Goal: Information Seeking & Learning: Learn about a topic

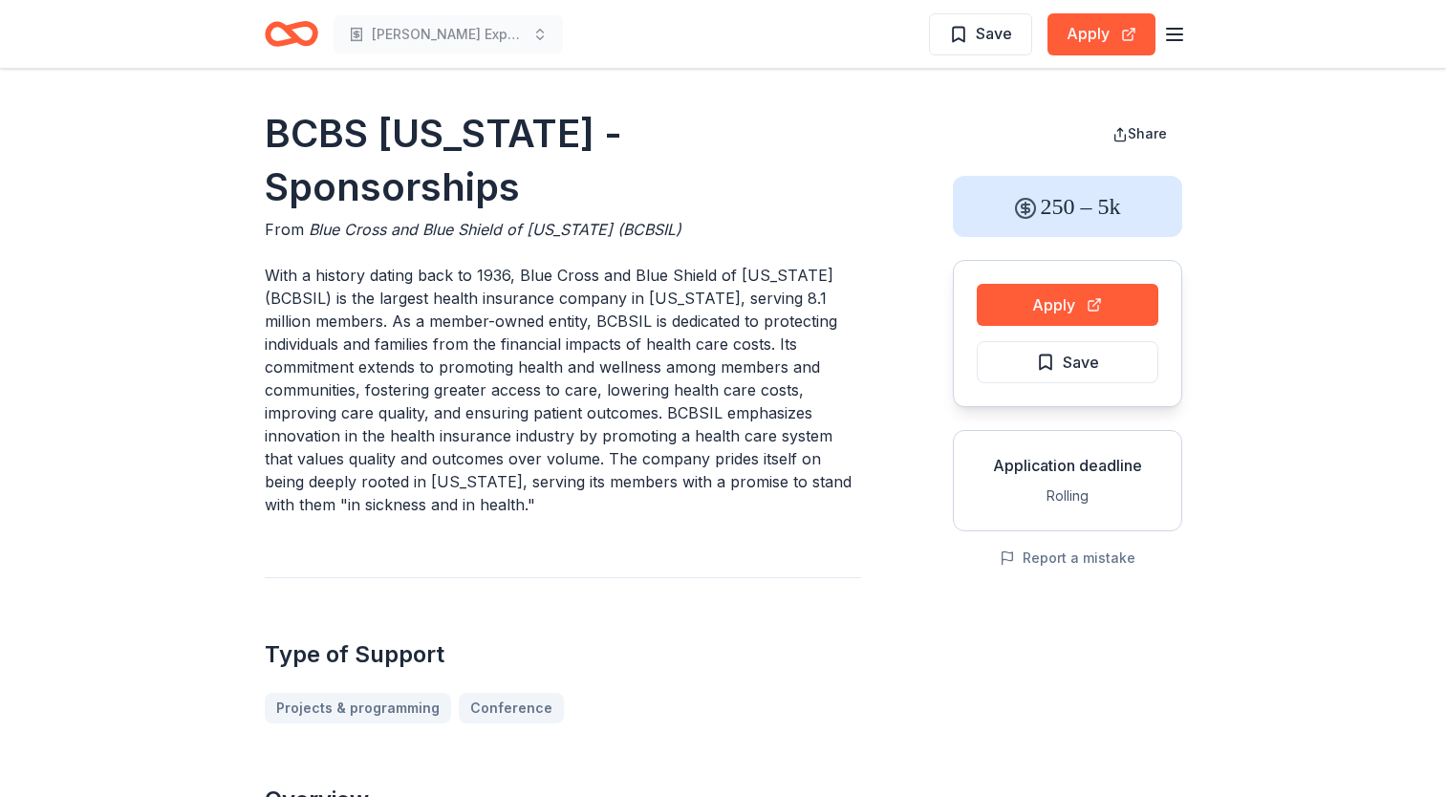
scroll to position [418, 0]
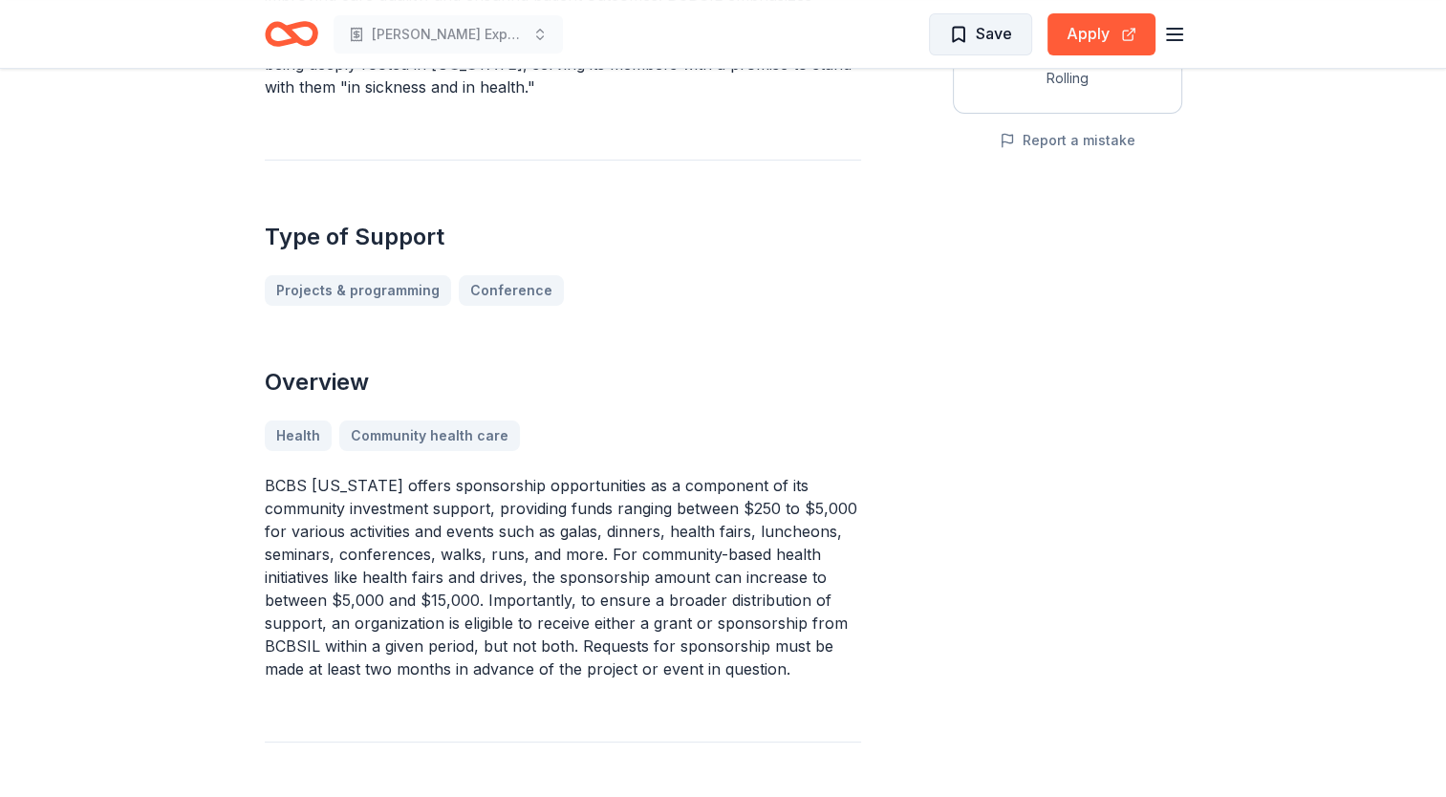
click at [1010, 33] on span "Save" at bounding box center [994, 33] width 36 height 25
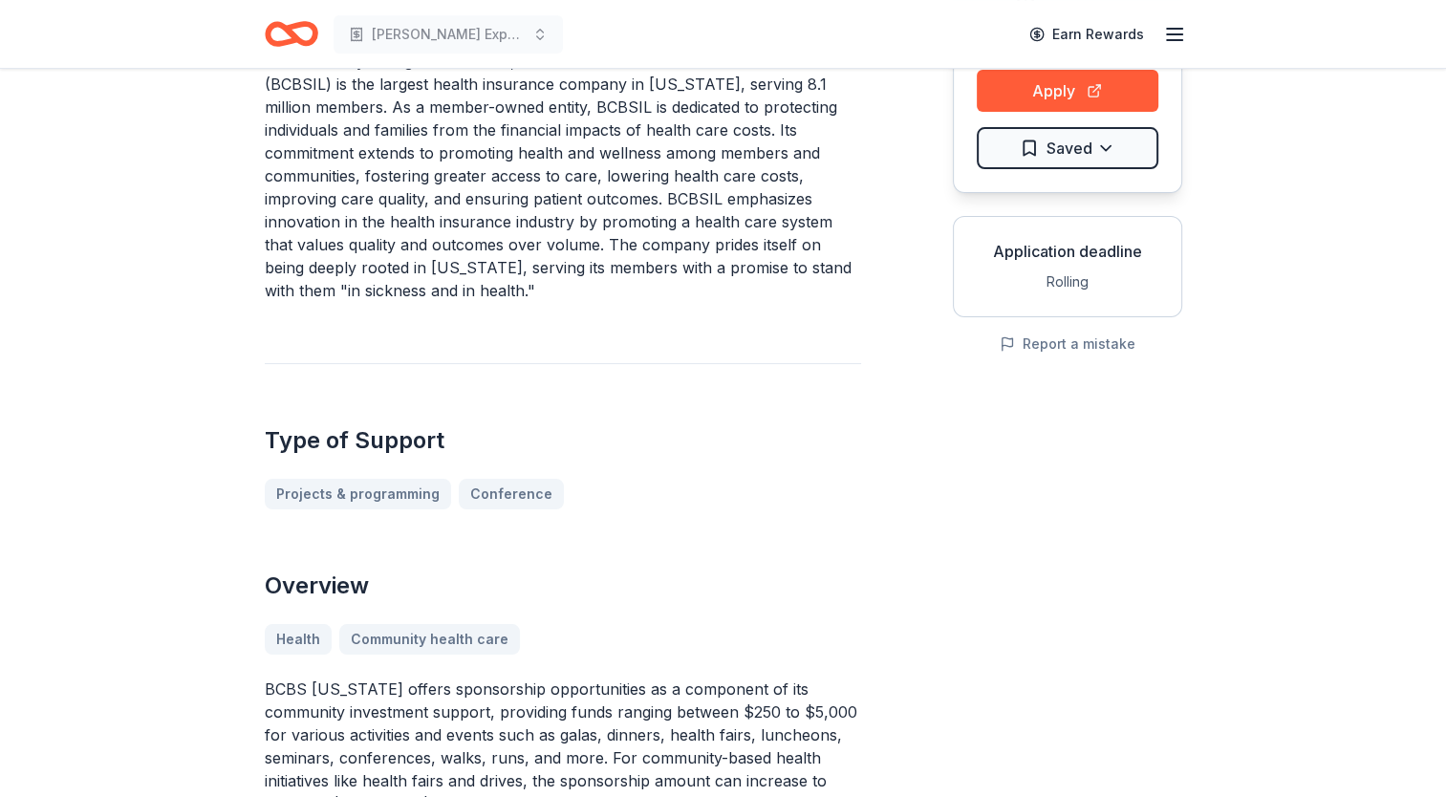
scroll to position [0, 0]
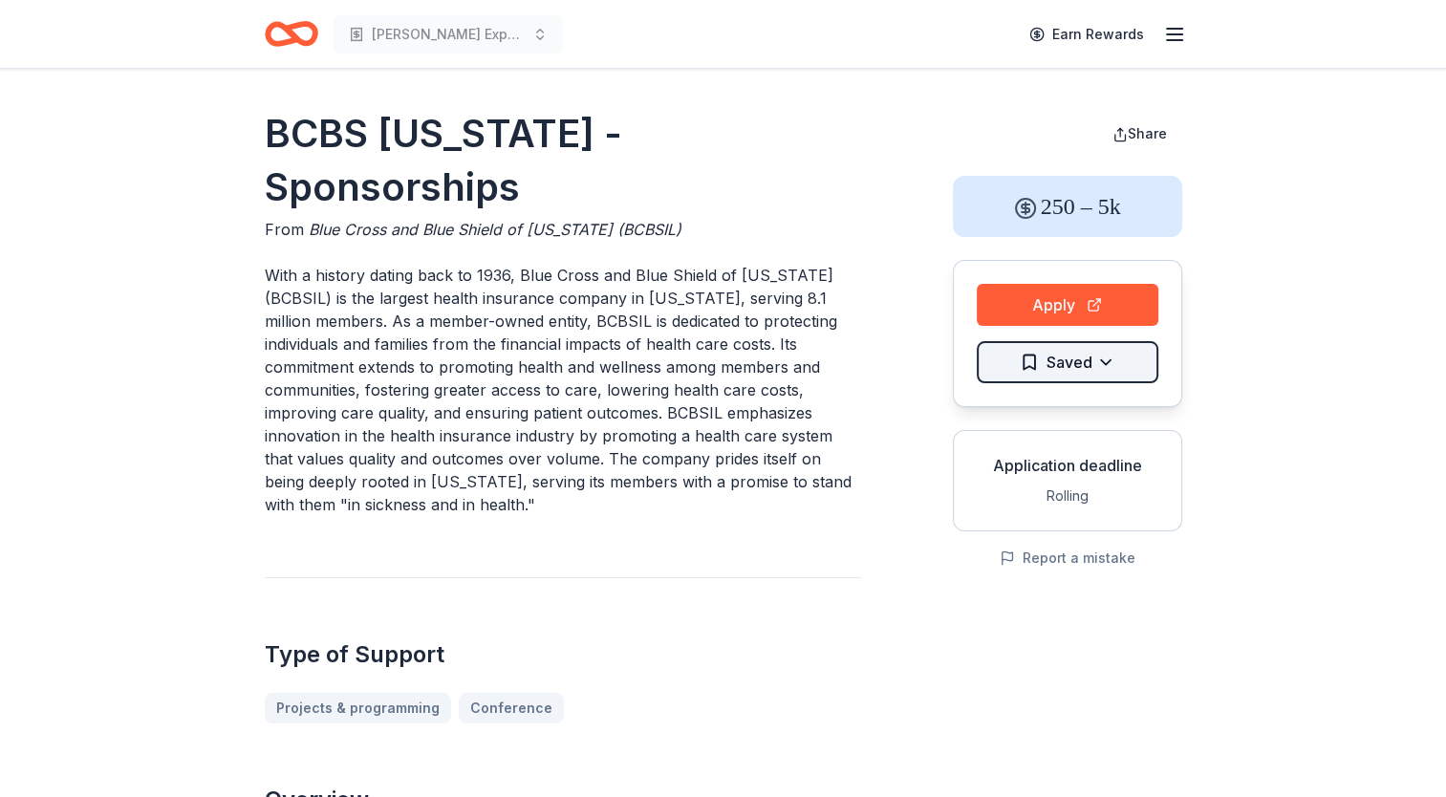
click at [1127, 362] on html "[PERSON_NAME] Expansion 2025 Earn Rewards BCBS [US_STATE] - Sponsorships From B…" at bounding box center [723, 398] width 1446 height 797
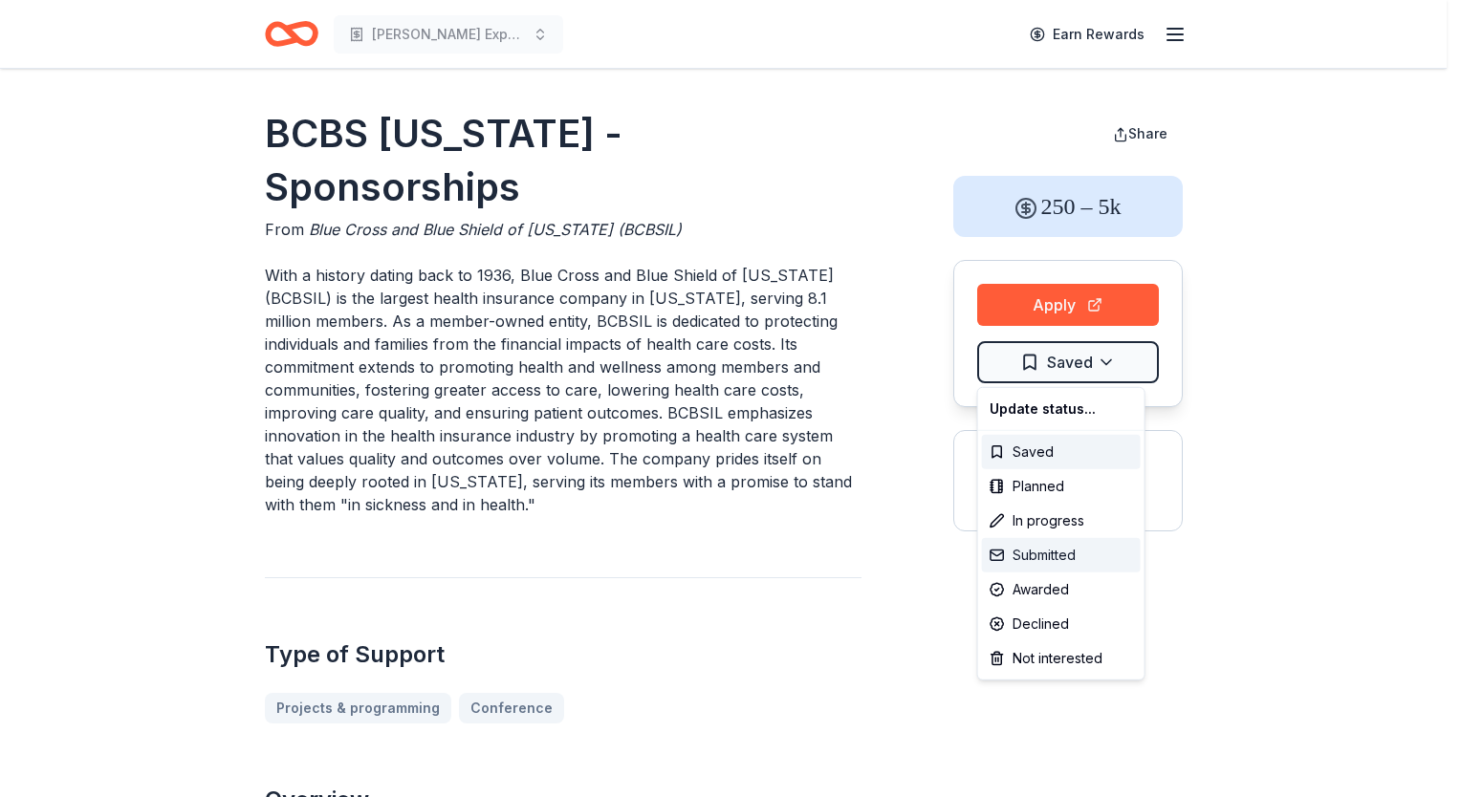
click at [1068, 553] on div "Submitted" at bounding box center [1061, 555] width 159 height 34
click at [642, 357] on html "[PERSON_NAME] Expansion 2025 Earn Rewards BCBS [US_STATE] - Sponsorships From B…" at bounding box center [730, 398] width 1461 height 797
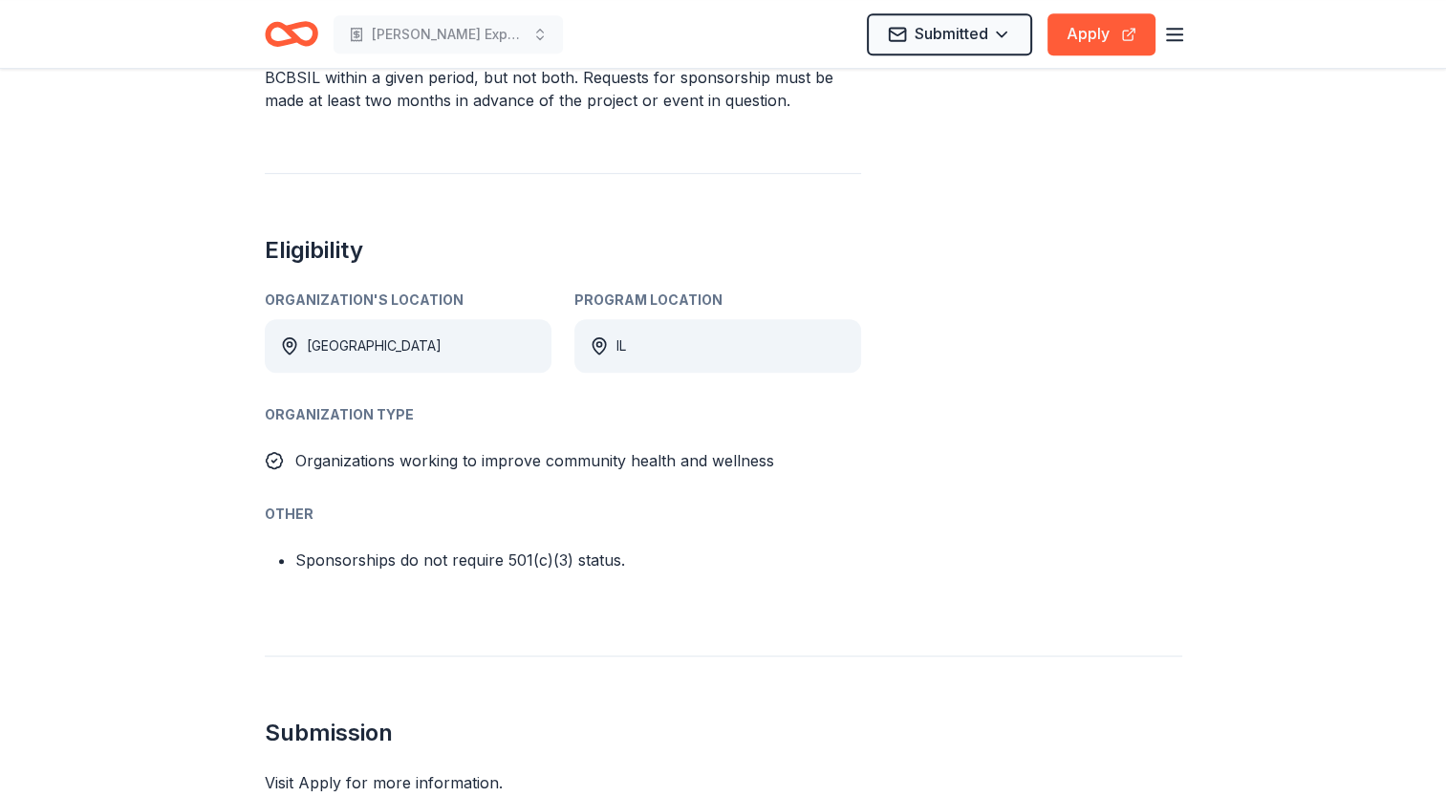
scroll to position [672, 0]
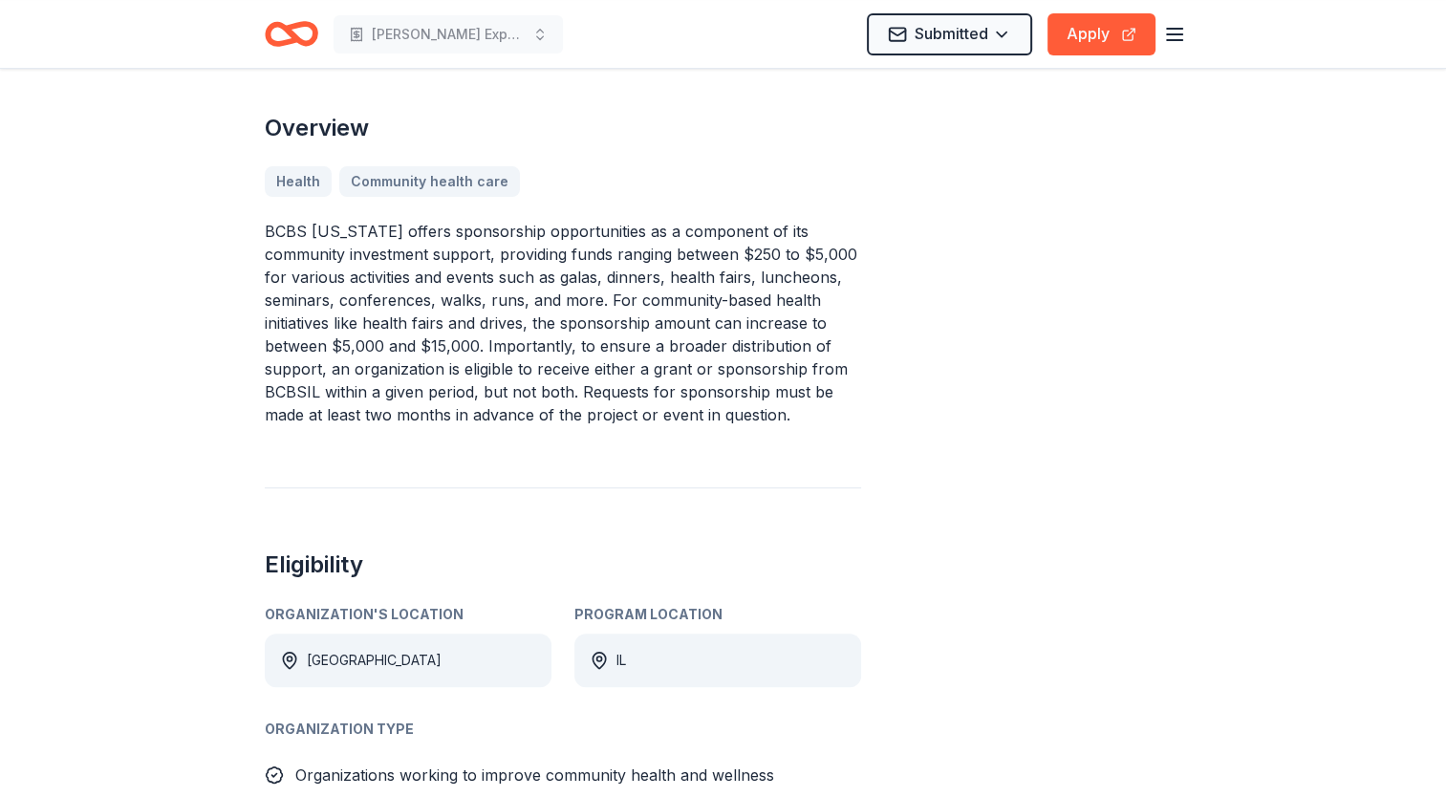
click at [642, 300] on p "BCBS [US_STATE] offers sponsorship opportunities as a component of its communit…" at bounding box center [563, 323] width 597 height 206
click at [1114, 45] on button "Apply" at bounding box center [1102, 34] width 108 height 42
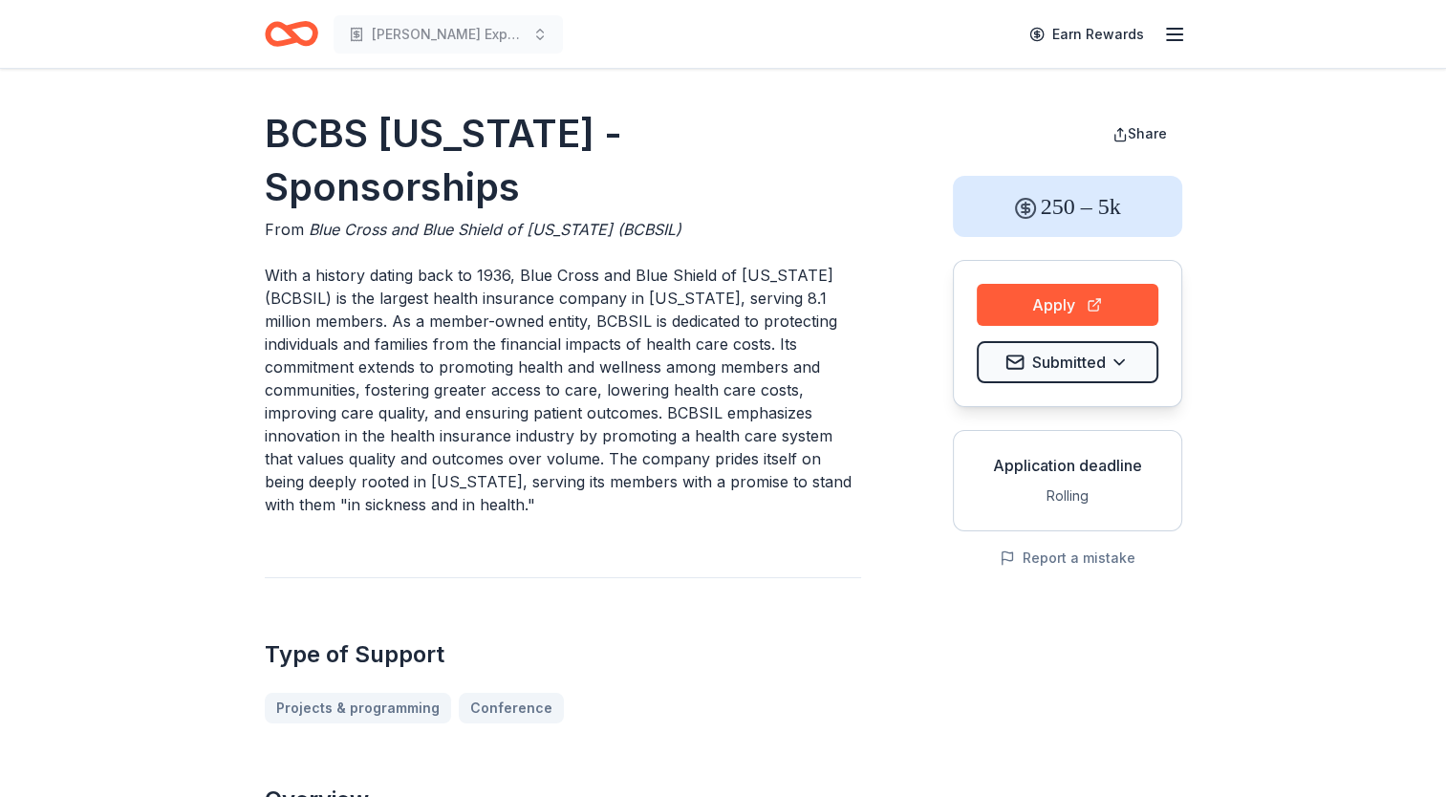
scroll to position [0, 0]
click at [286, 42] on icon "Home" at bounding box center [283, 33] width 30 height 19
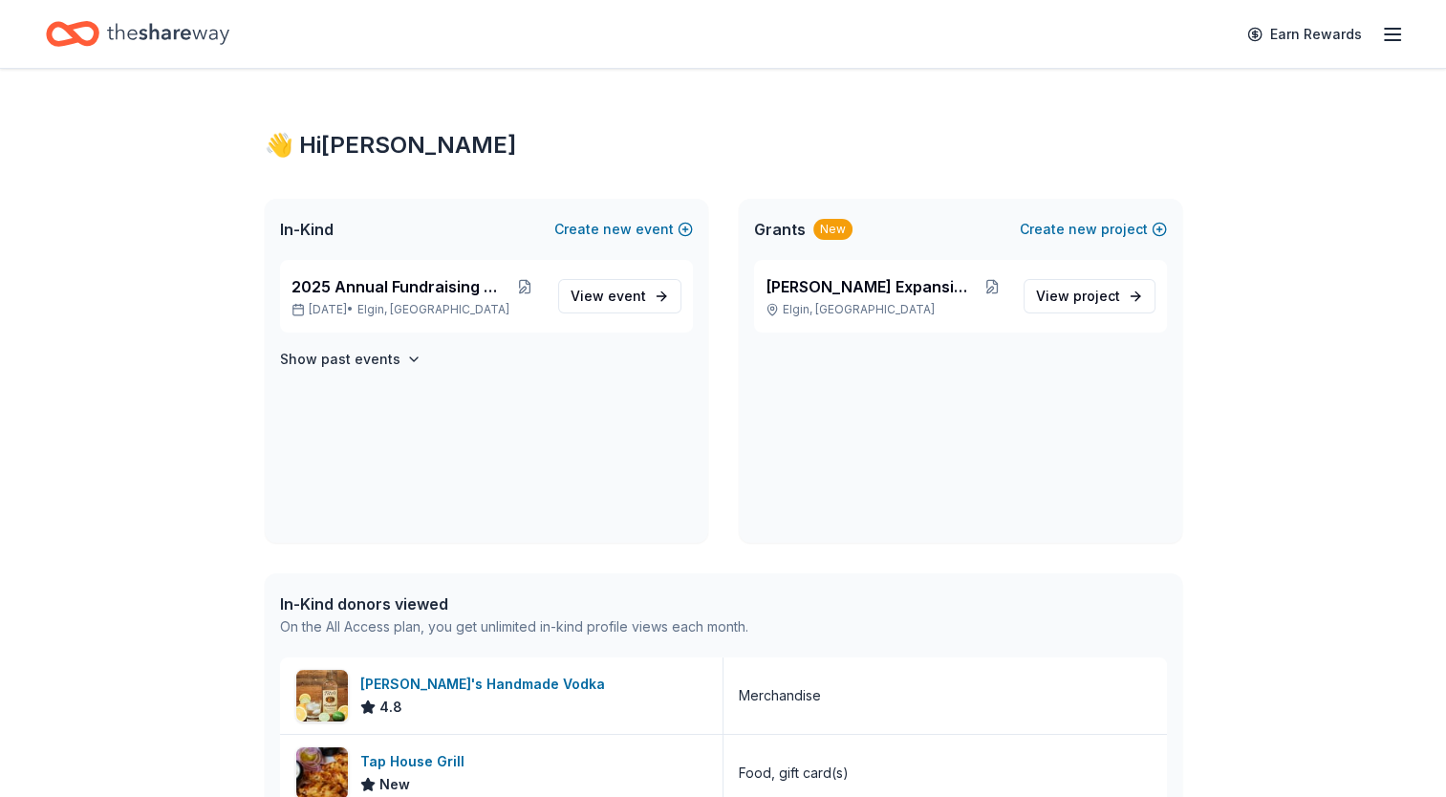
click at [288, 29] on div "Earn Rewards" at bounding box center [723, 33] width 1355 height 45
click at [153, 24] on icon "Home" at bounding box center [168, 33] width 122 height 39
click at [842, 294] on span "[PERSON_NAME] Expansion 2025" at bounding box center [871, 286] width 210 height 23
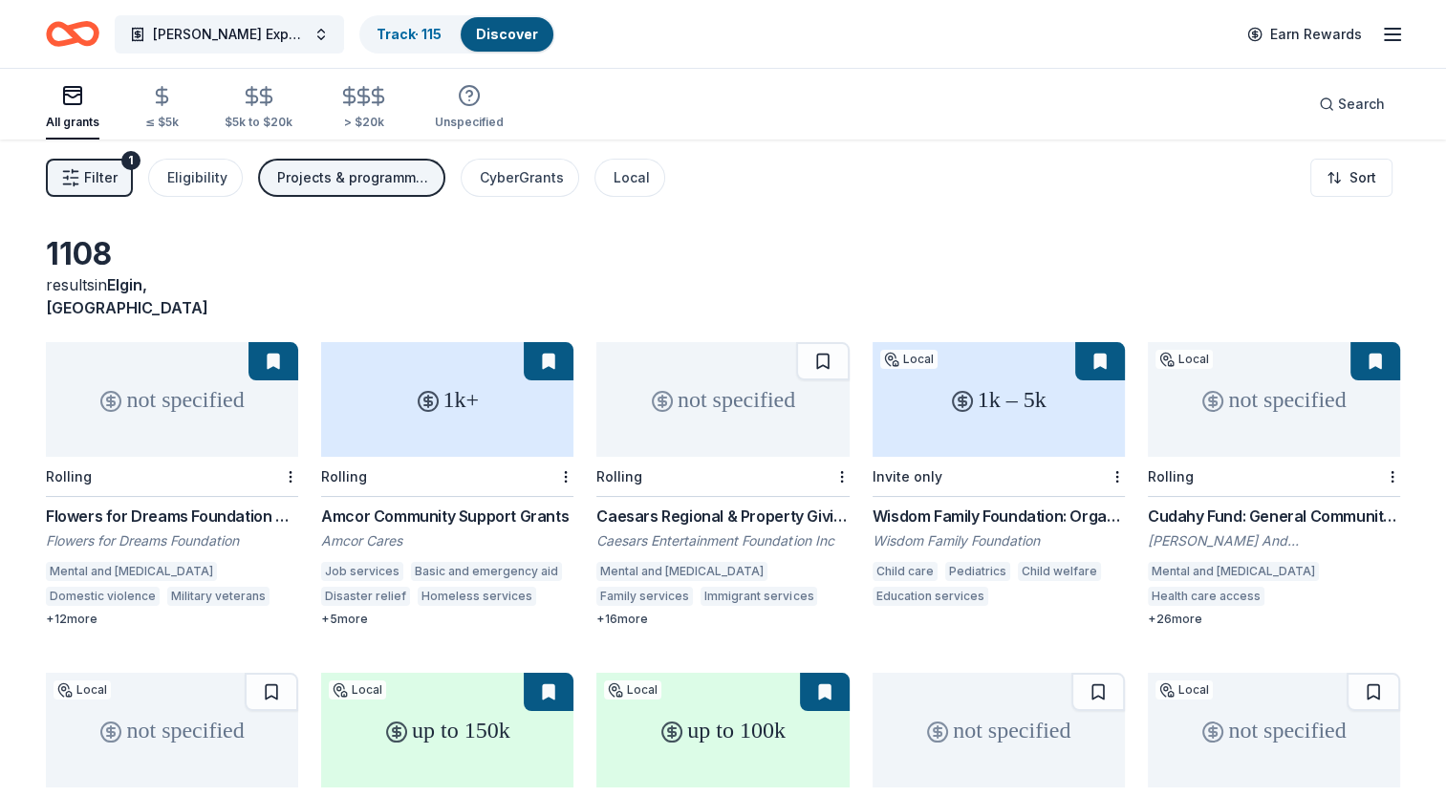
click at [384, 178] on div "Projects & programming, General operations, Capital, Training and capacity buil…" at bounding box center [353, 177] width 153 height 23
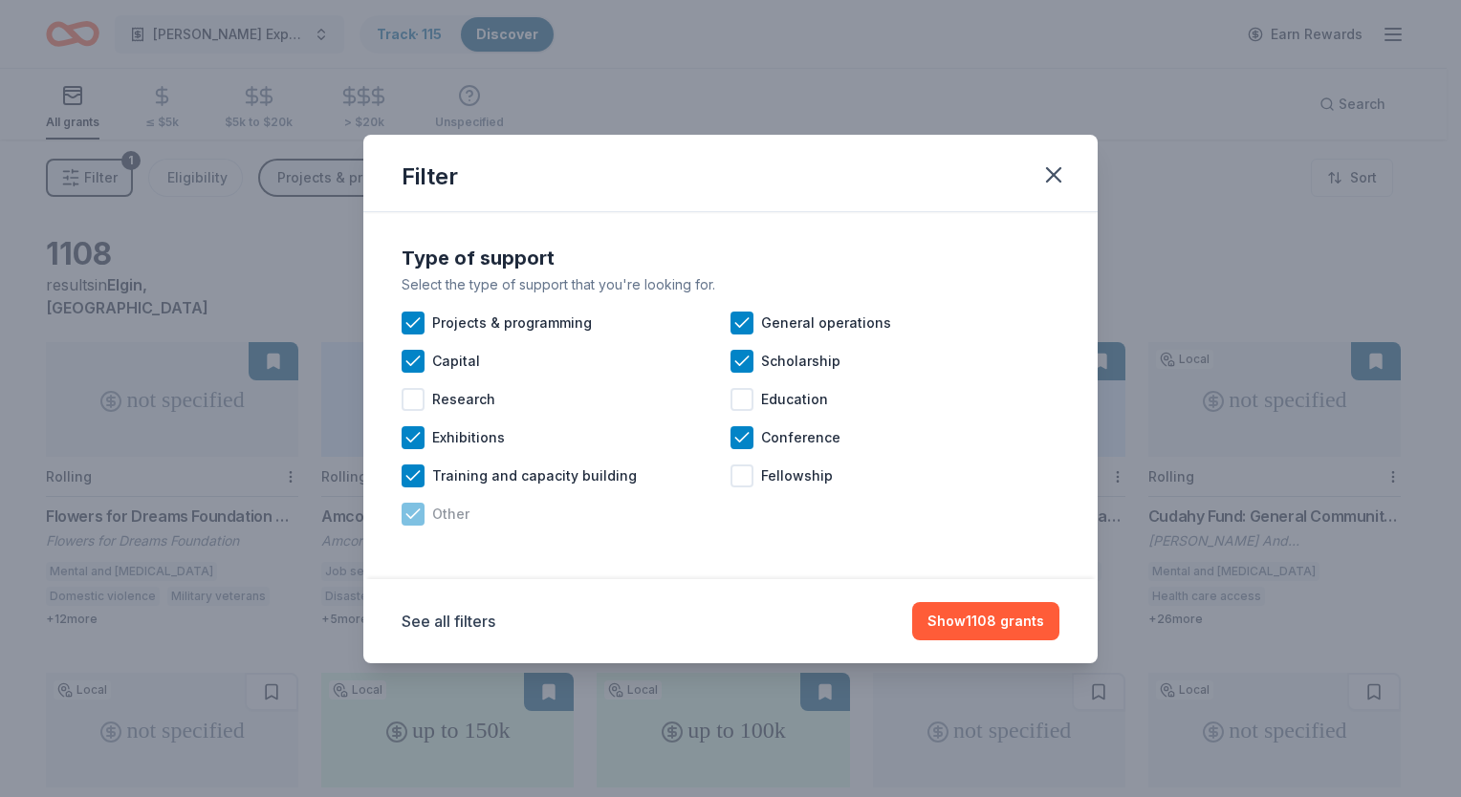
click at [423, 510] on div at bounding box center [413, 514] width 23 height 23
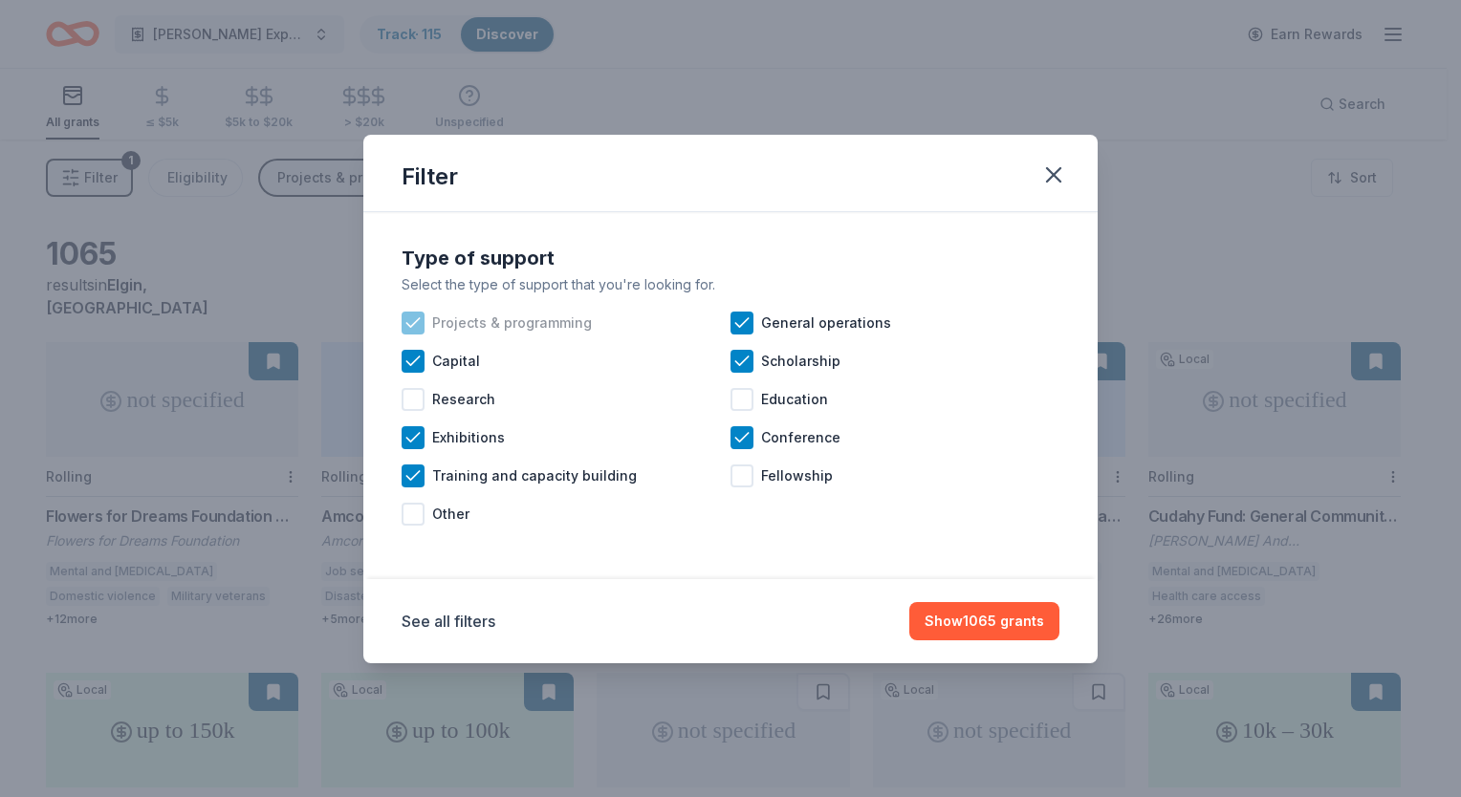
click at [410, 321] on icon at bounding box center [412, 323] width 19 height 19
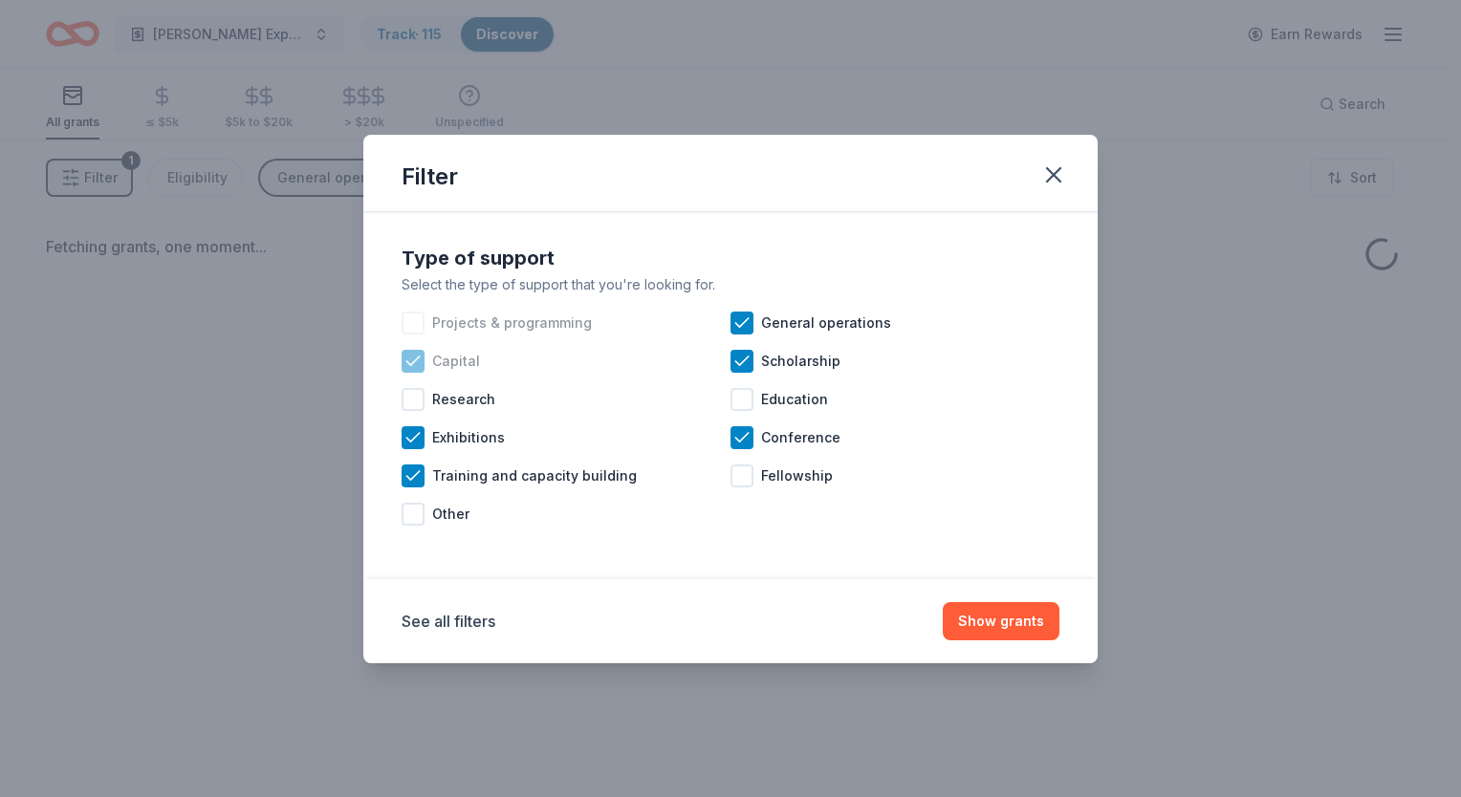
click at [413, 347] on div "Capital" at bounding box center [566, 361] width 329 height 38
click at [405, 439] on icon at bounding box center [412, 437] width 19 height 19
click at [413, 478] on icon at bounding box center [412, 476] width 19 height 19
click at [744, 320] on icon at bounding box center [741, 323] width 19 height 19
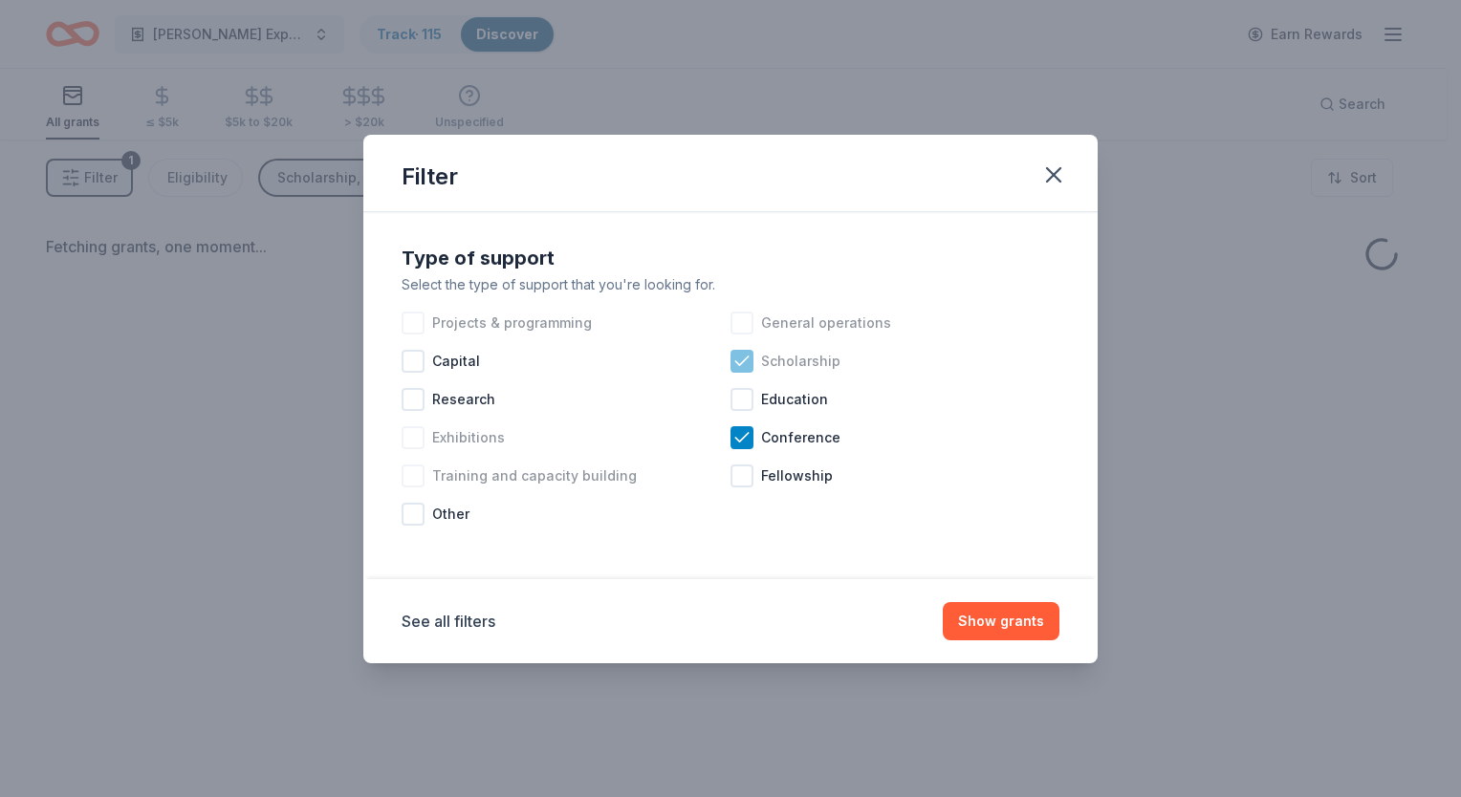
click at [737, 352] on icon at bounding box center [741, 361] width 19 height 19
click at [741, 436] on icon at bounding box center [741, 437] width 19 height 19
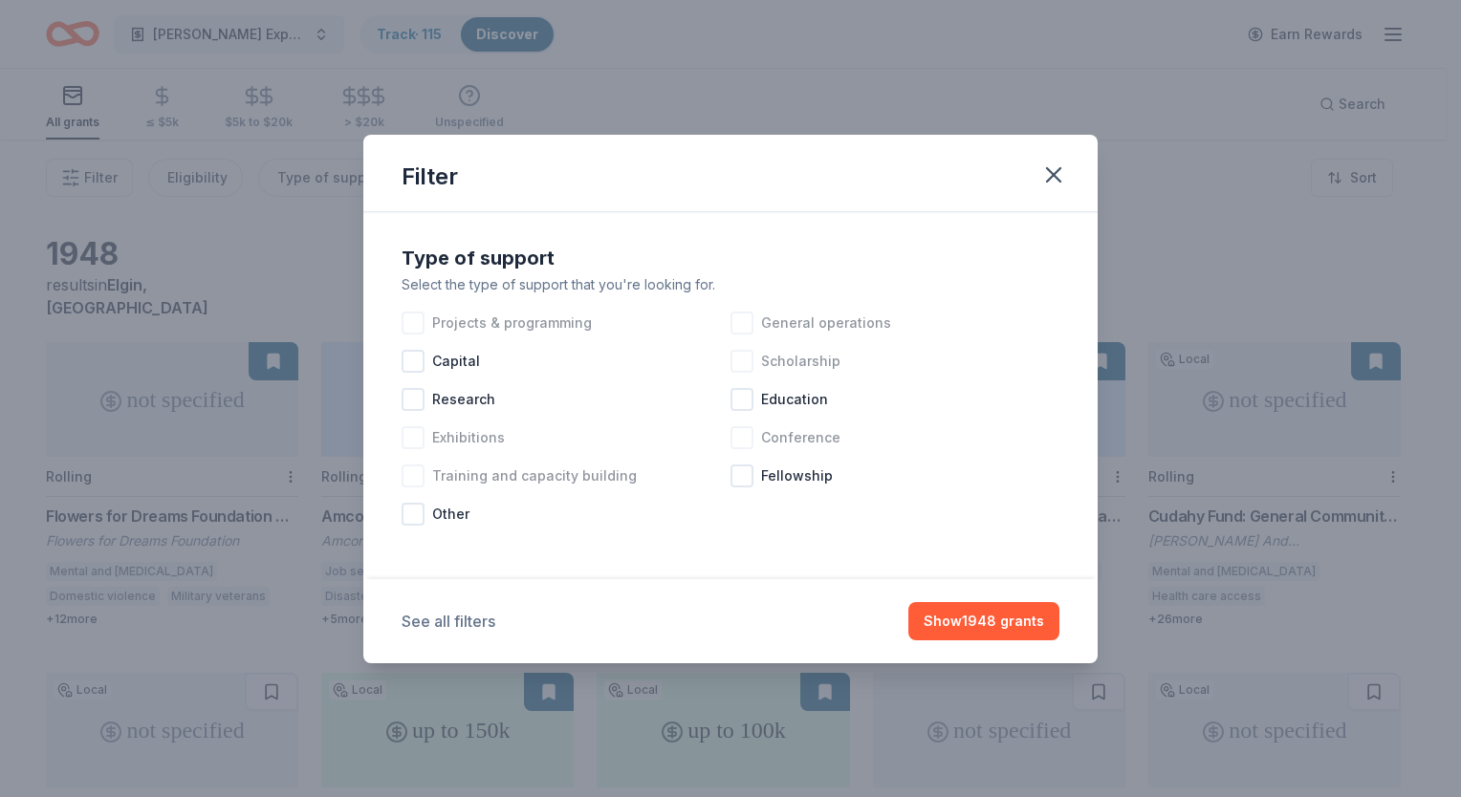
click at [450, 617] on button "See all filters" at bounding box center [449, 621] width 94 height 23
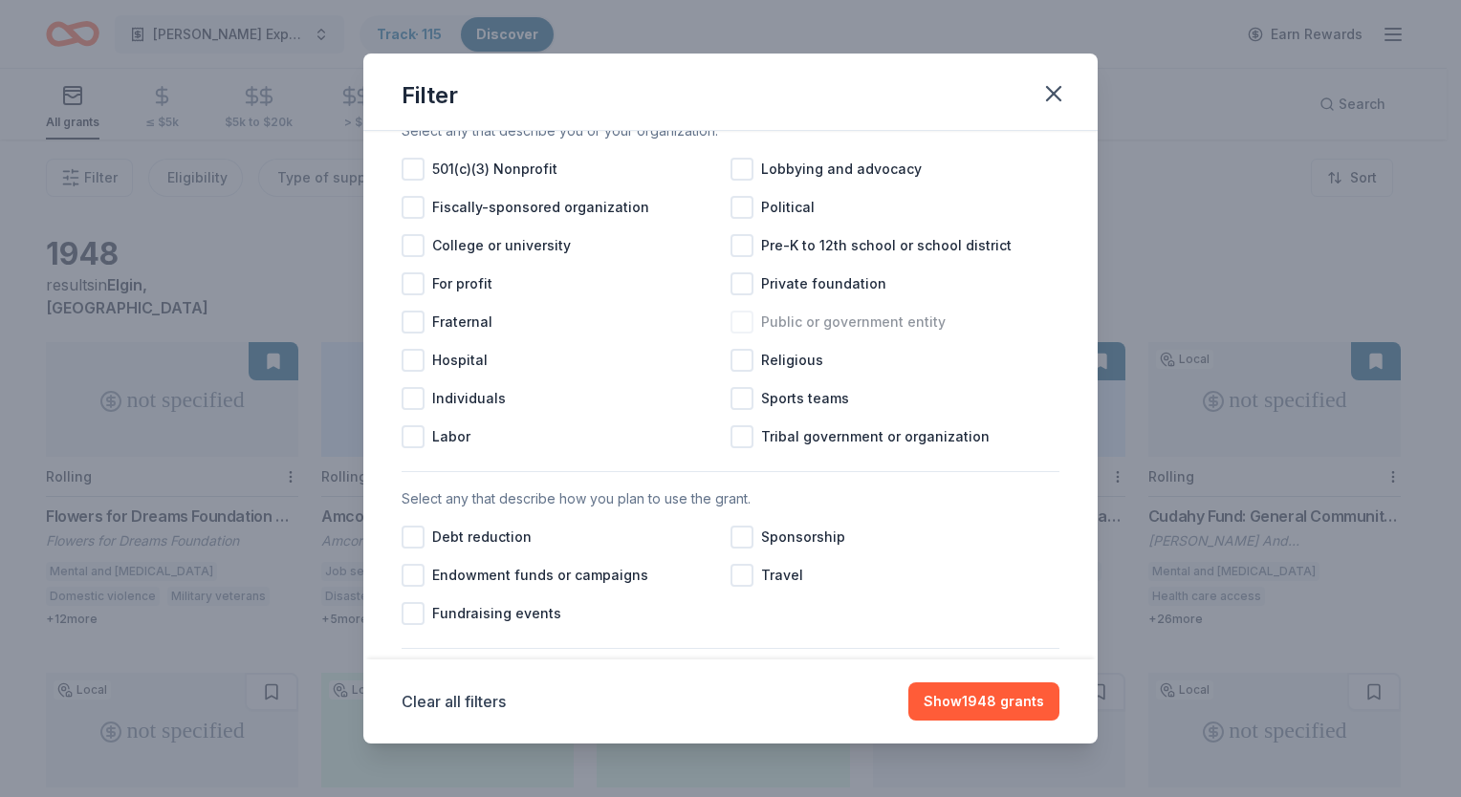
scroll to position [574, 0]
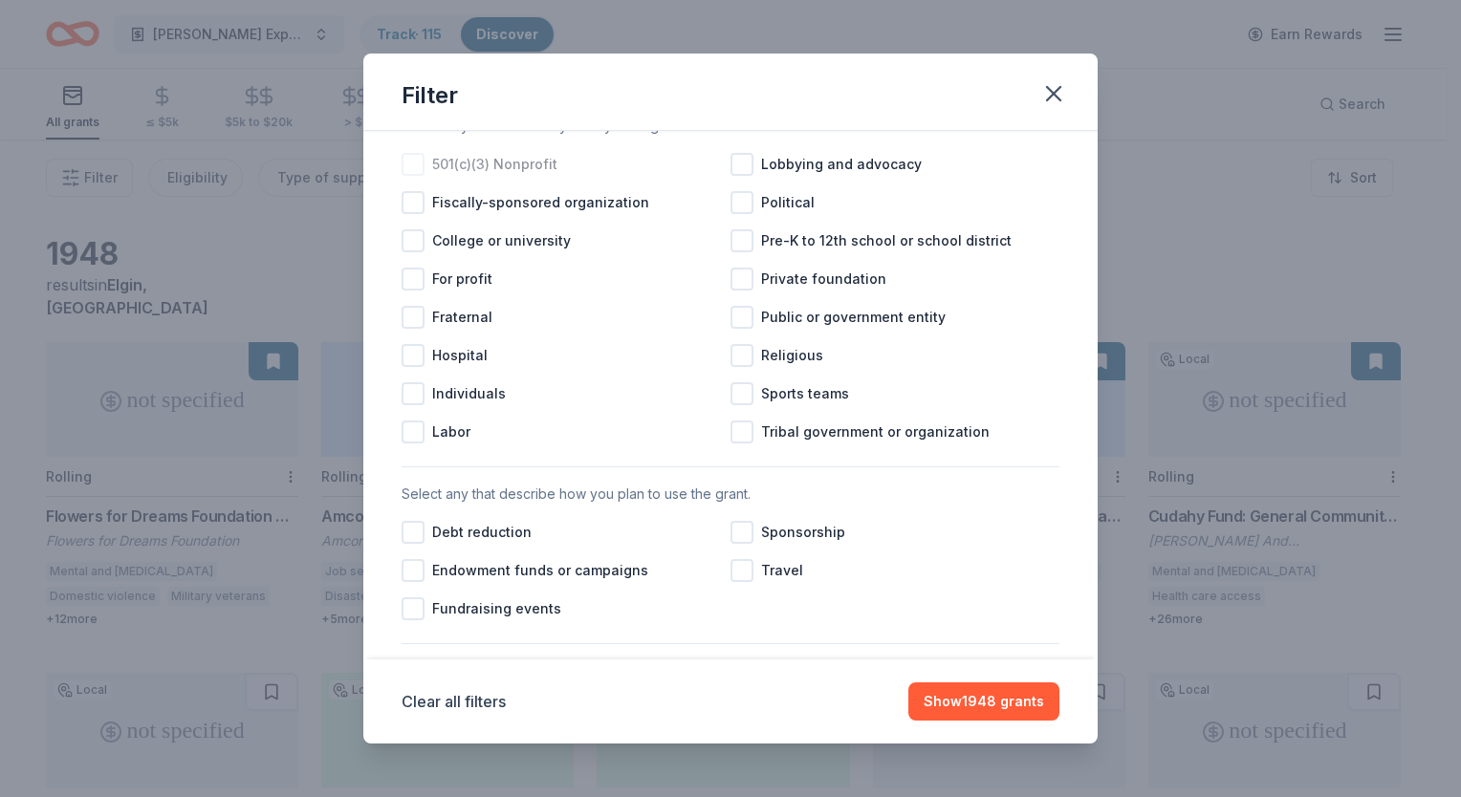
click at [406, 176] on div at bounding box center [413, 164] width 23 height 23
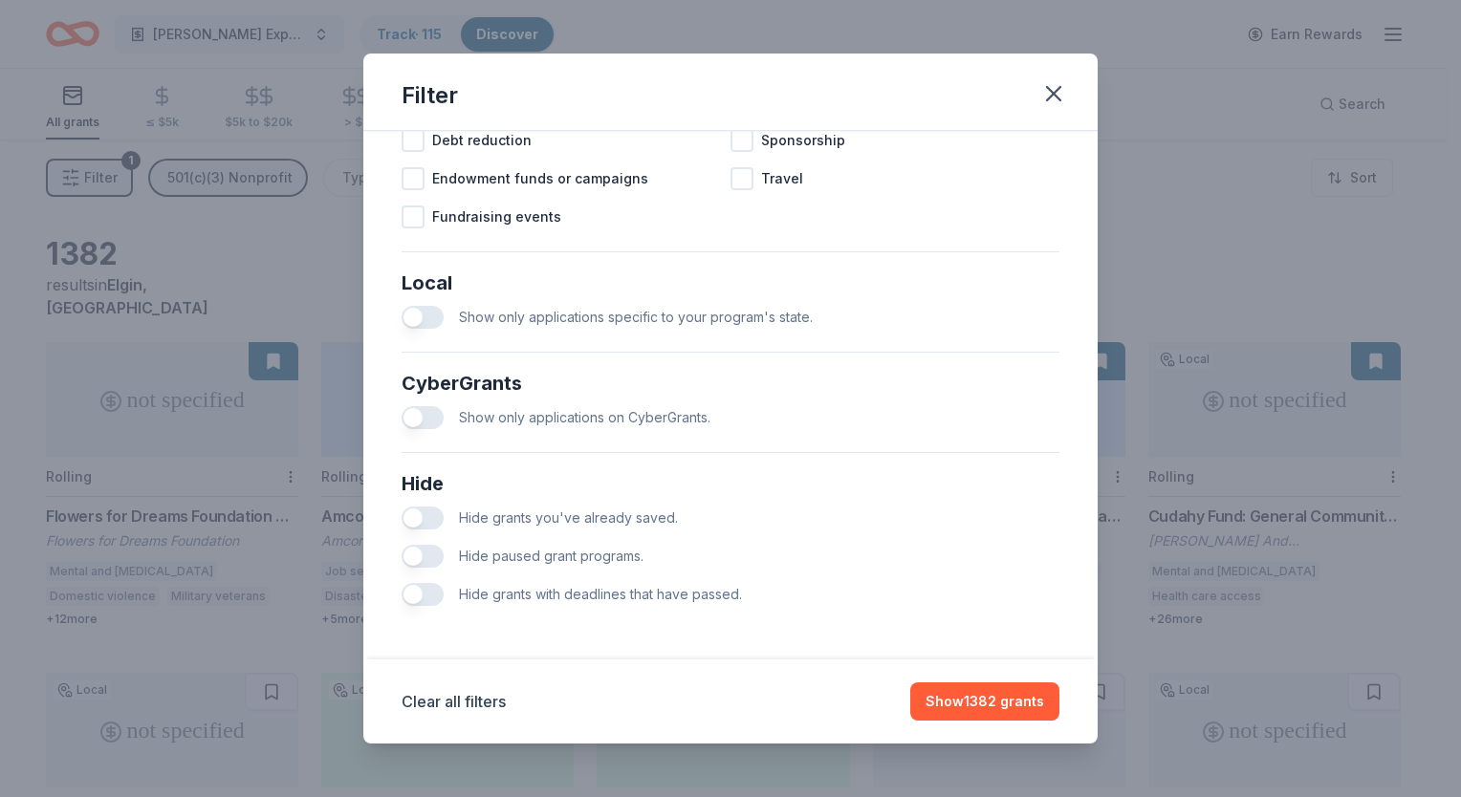
scroll to position [792, 0]
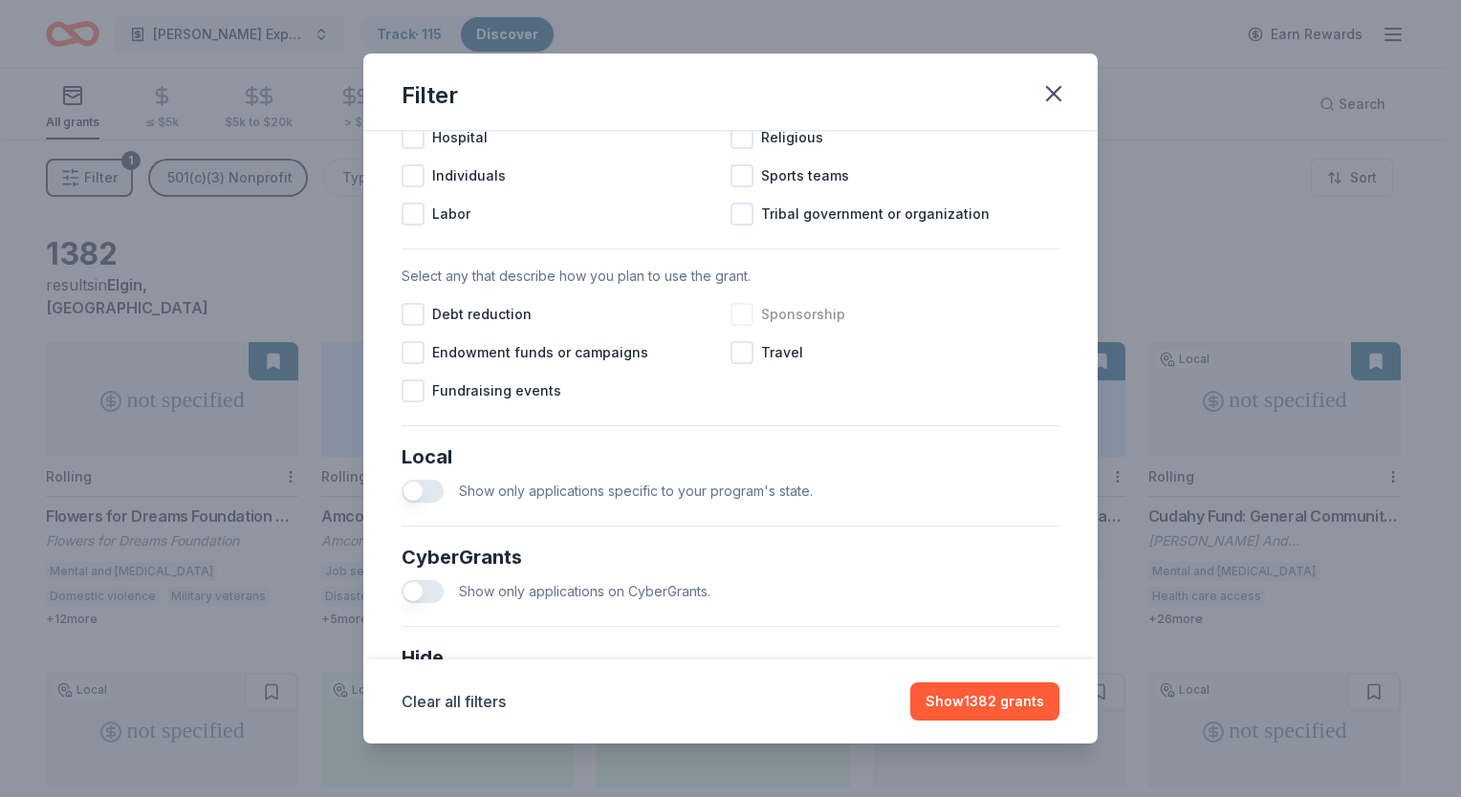
click at [743, 326] on div at bounding box center [741, 314] width 23 height 23
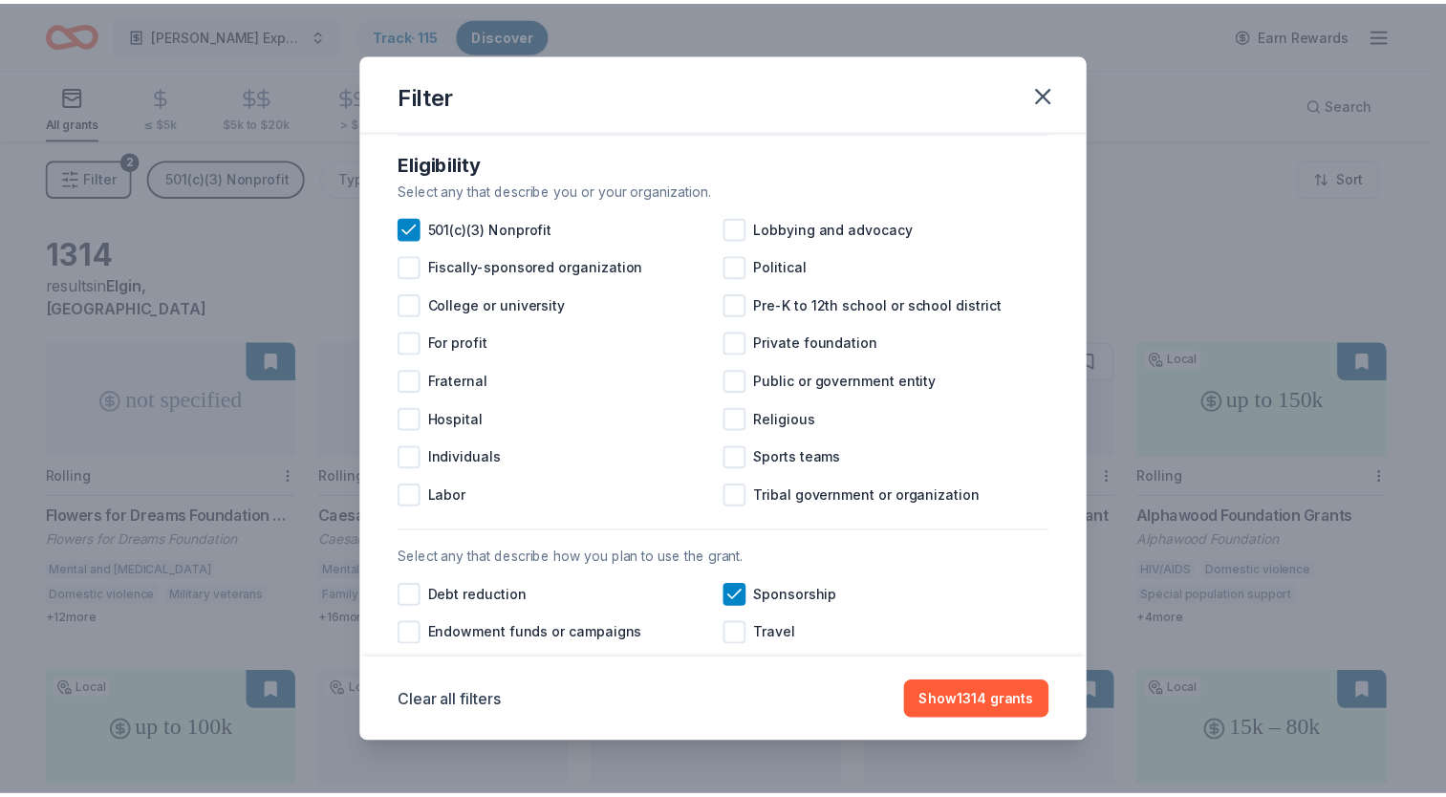
scroll to position [600, 0]
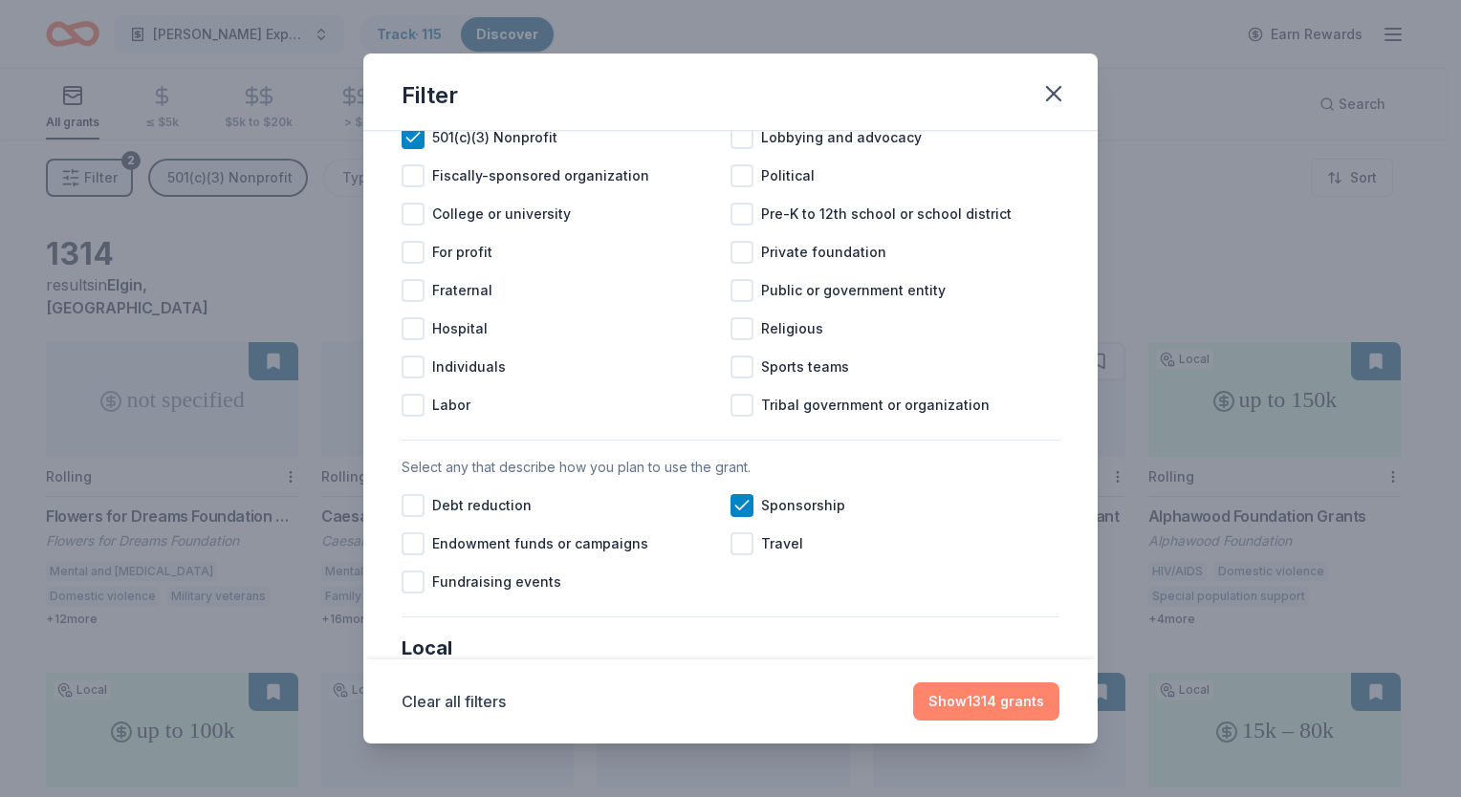
click at [994, 700] on button "Show 1314 grants" at bounding box center [986, 702] width 146 height 38
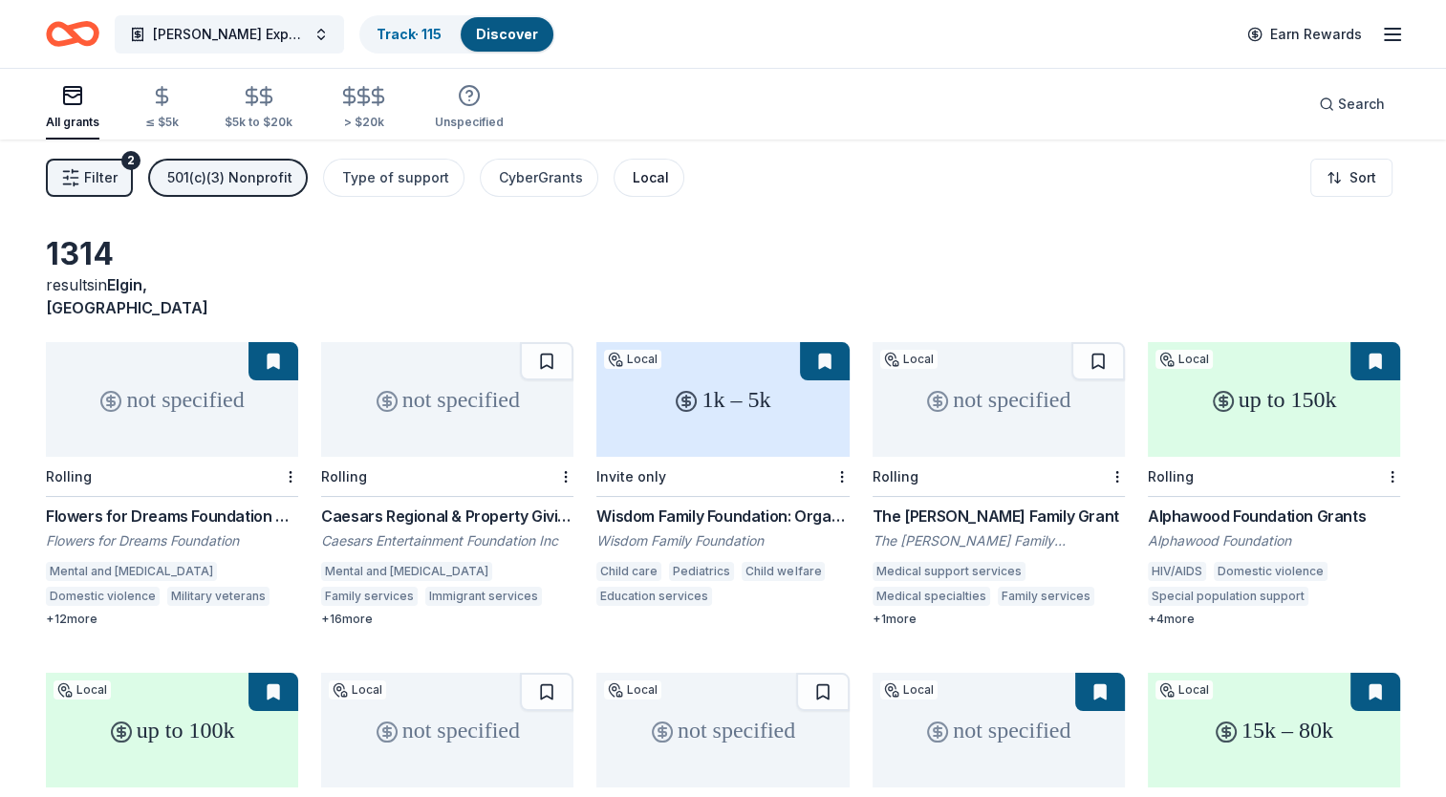
click at [633, 173] on div "Local" at bounding box center [651, 177] width 36 height 23
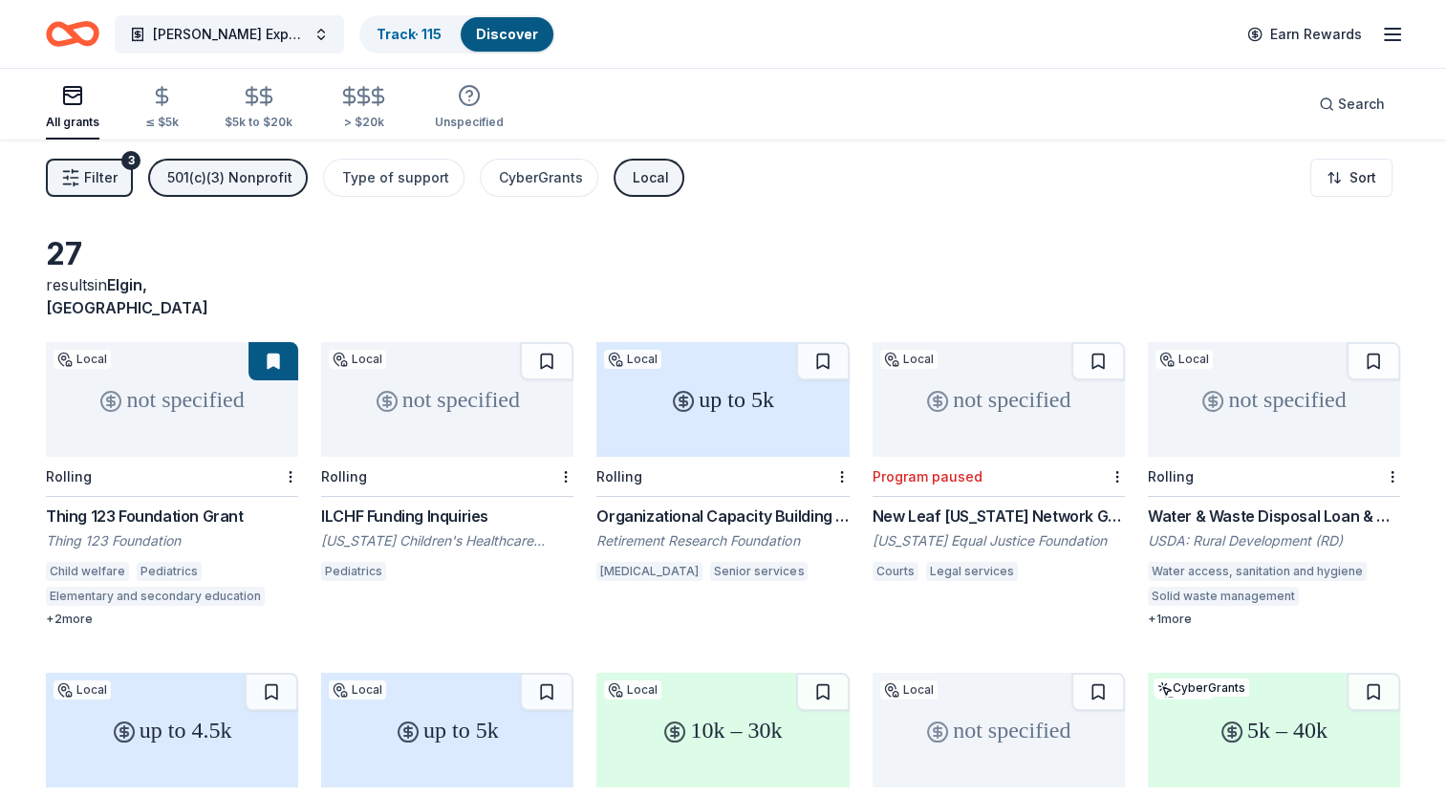
click at [100, 178] on span "Filter" at bounding box center [100, 177] width 33 height 23
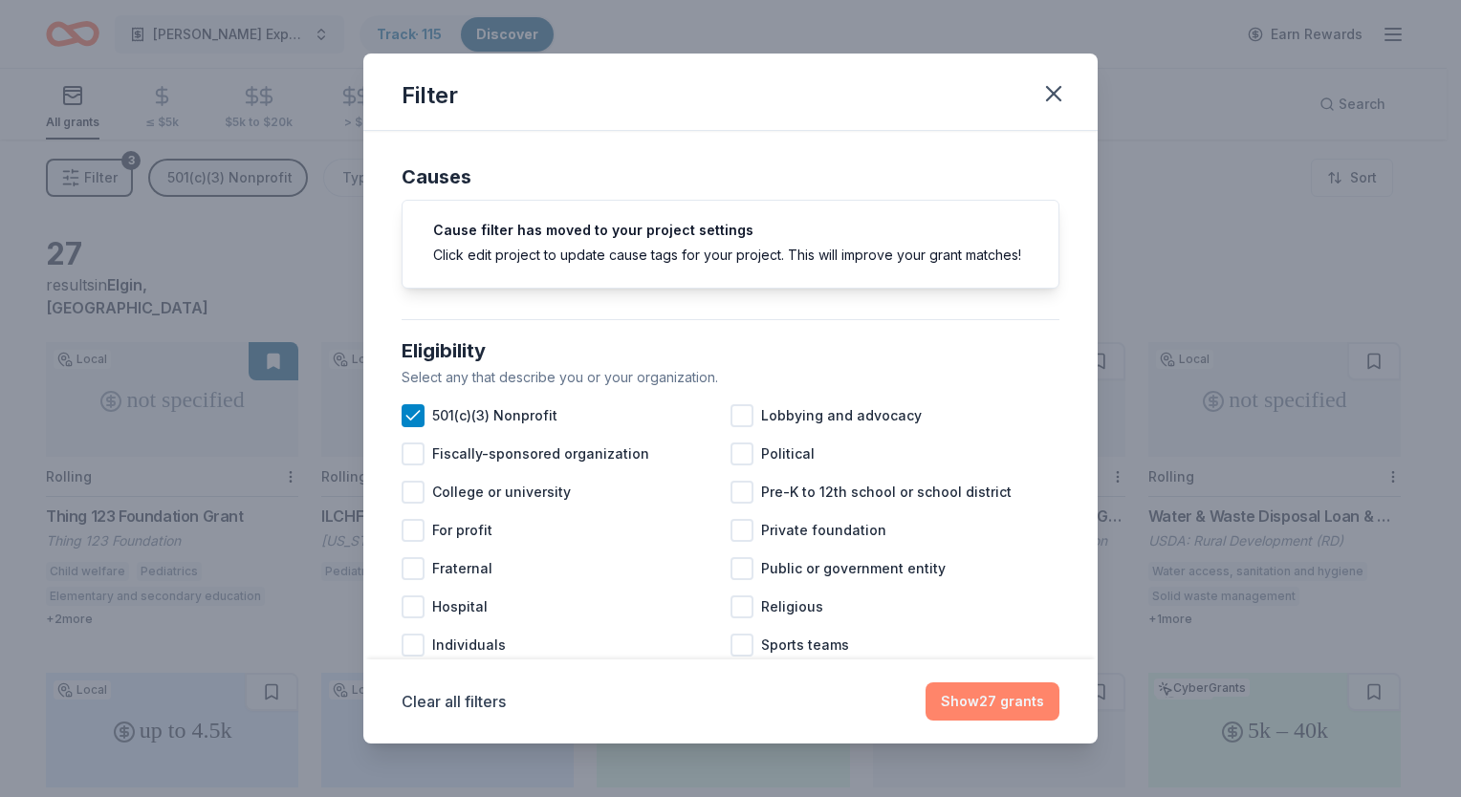
click at [1002, 694] on button "Show 27 grants" at bounding box center [992, 702] width 134 height 38
